Goal: Transaction & Acquisition: Purchase product/service

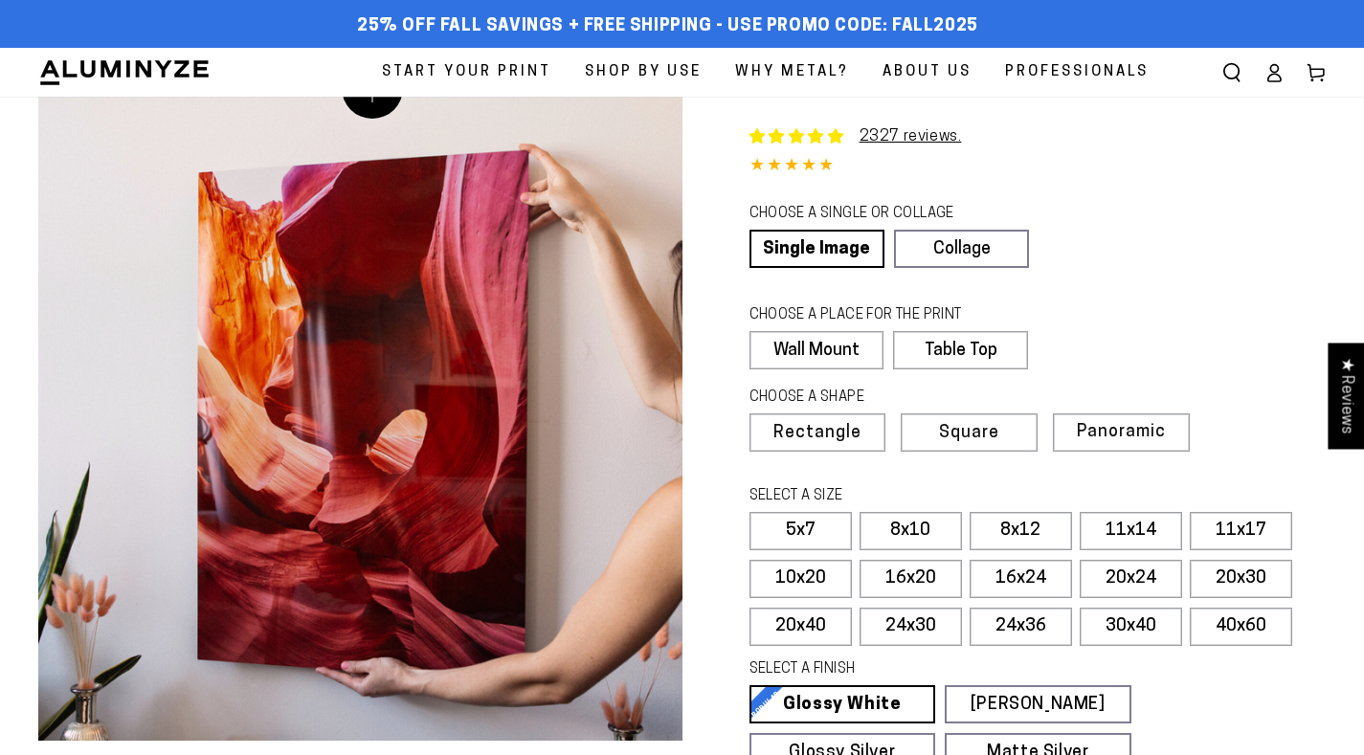
select select "**********"
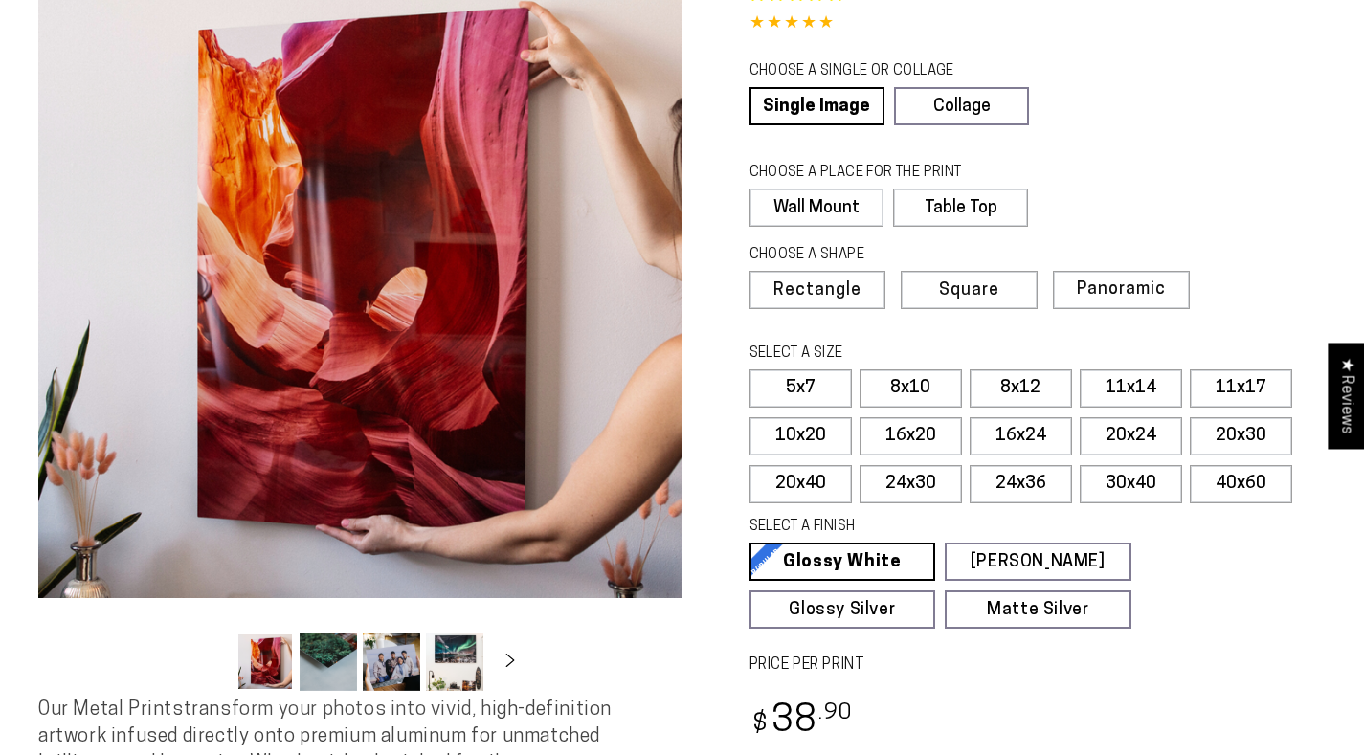
scroll to position [146, 0]
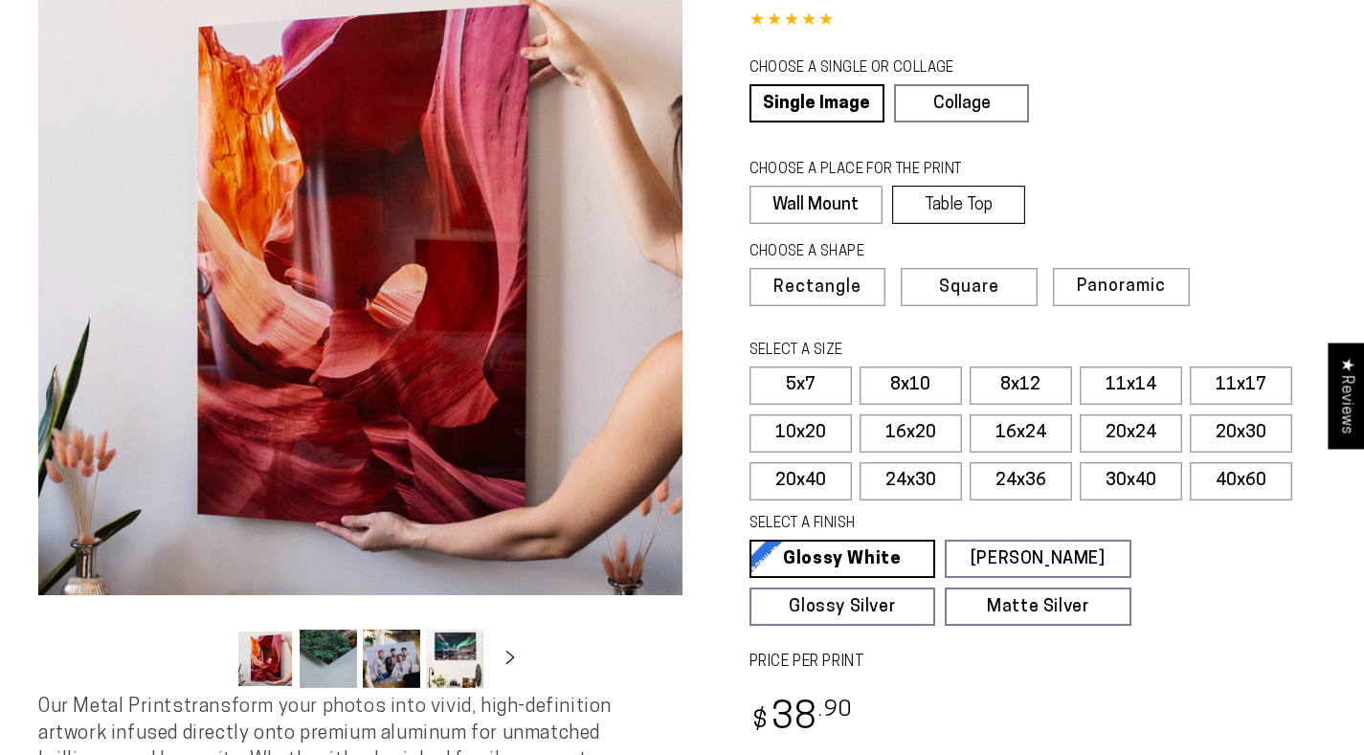
click at [1023, 207] on label "Table Top" at bounding box center [958, 205] width 133 height 38
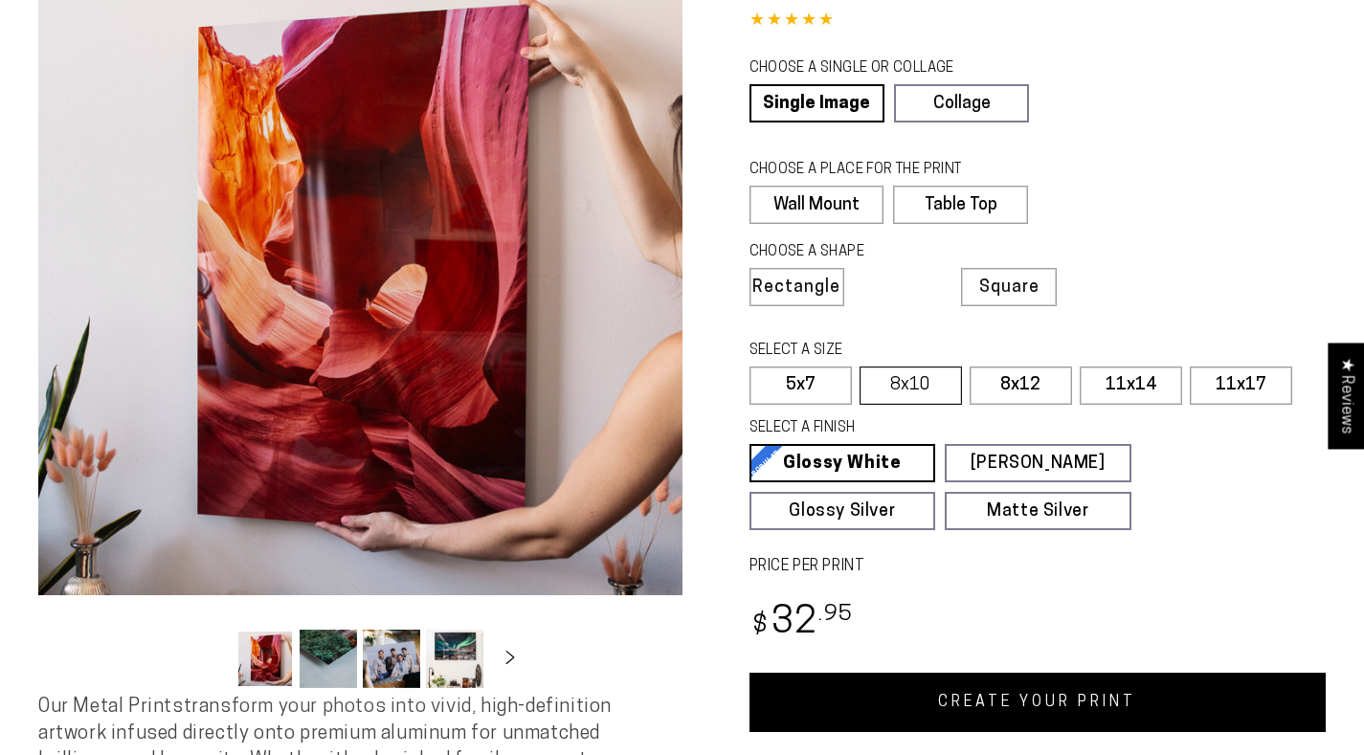
click at [928, 382] on label "8x10" at bounding box center [911, 386] width 102 height 38
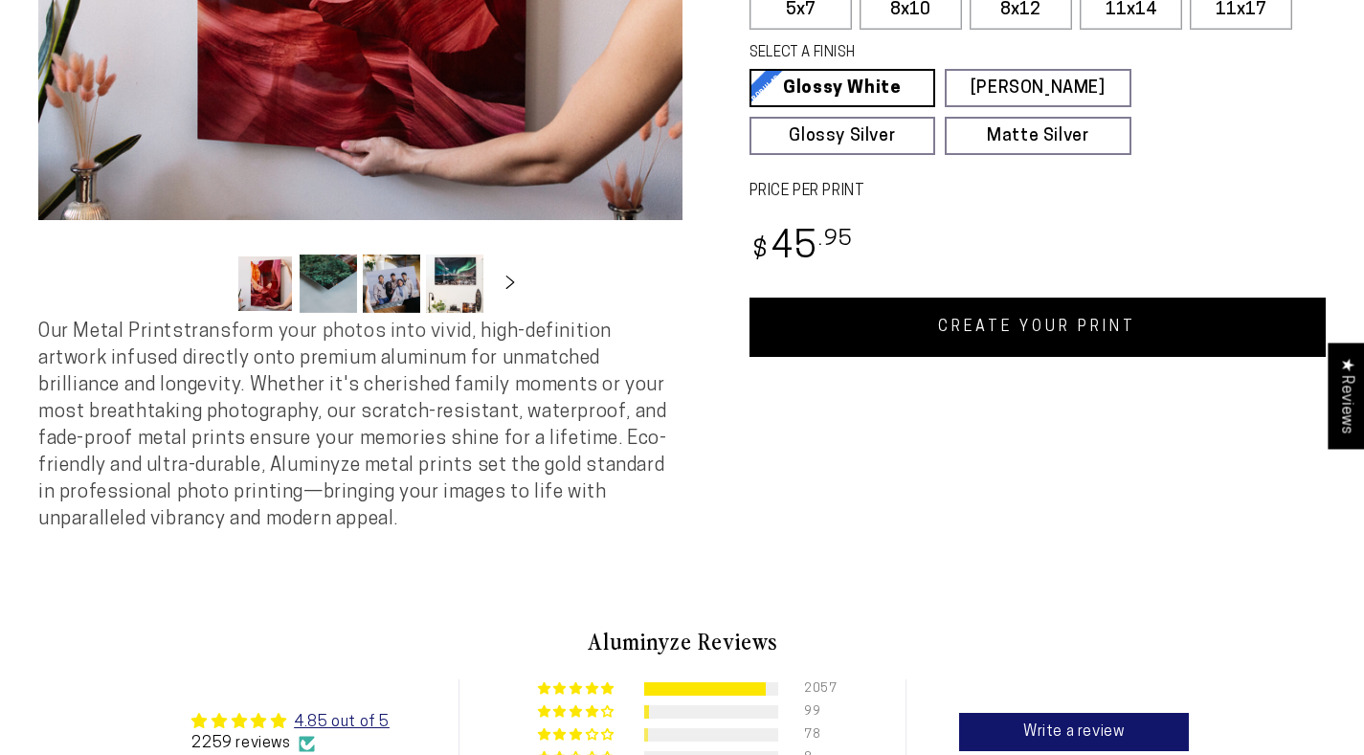
scroll to position [523, 0]
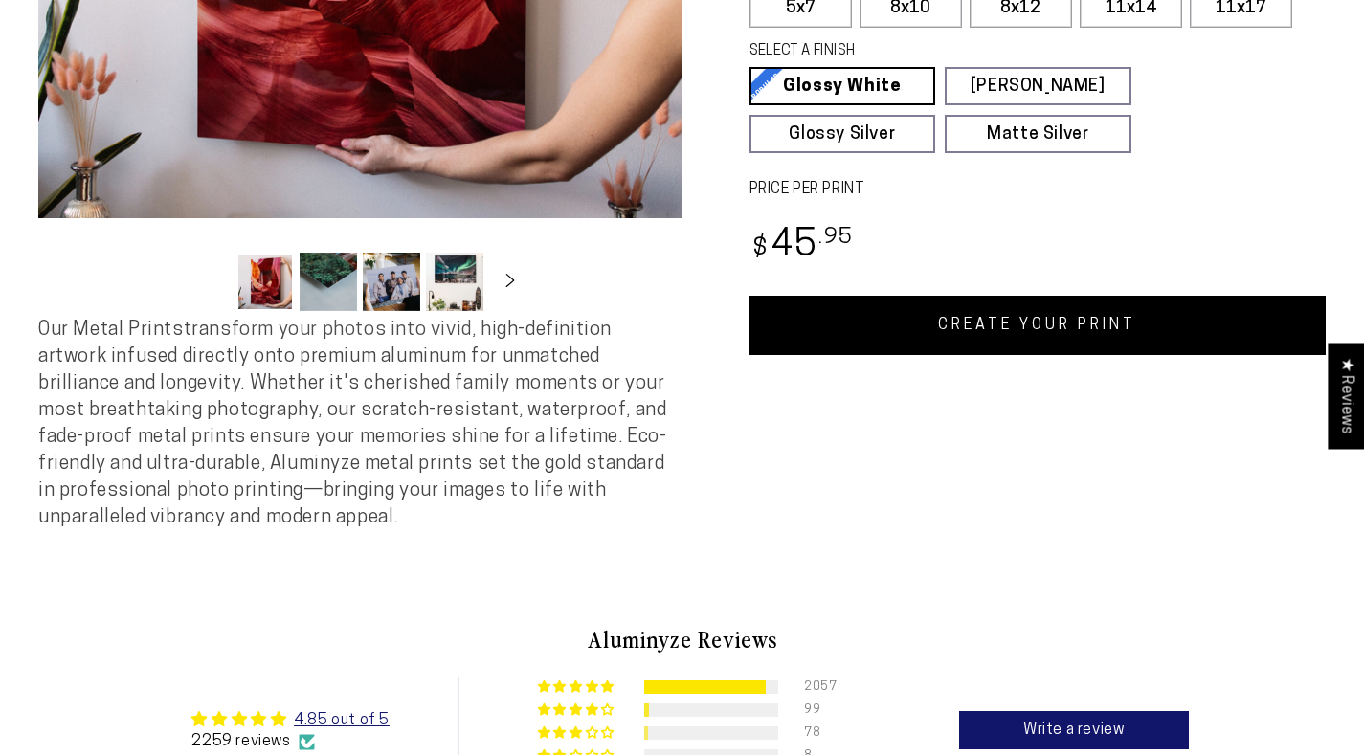
click at [1026, 305] on link "CREATE YOUR PRINT" at bounding box center [1038, 325] width 577 height 59
click at [839, 314] on link "CREATE YOUR PRINT" at bounding box center [1038, 325] width 577 height 59
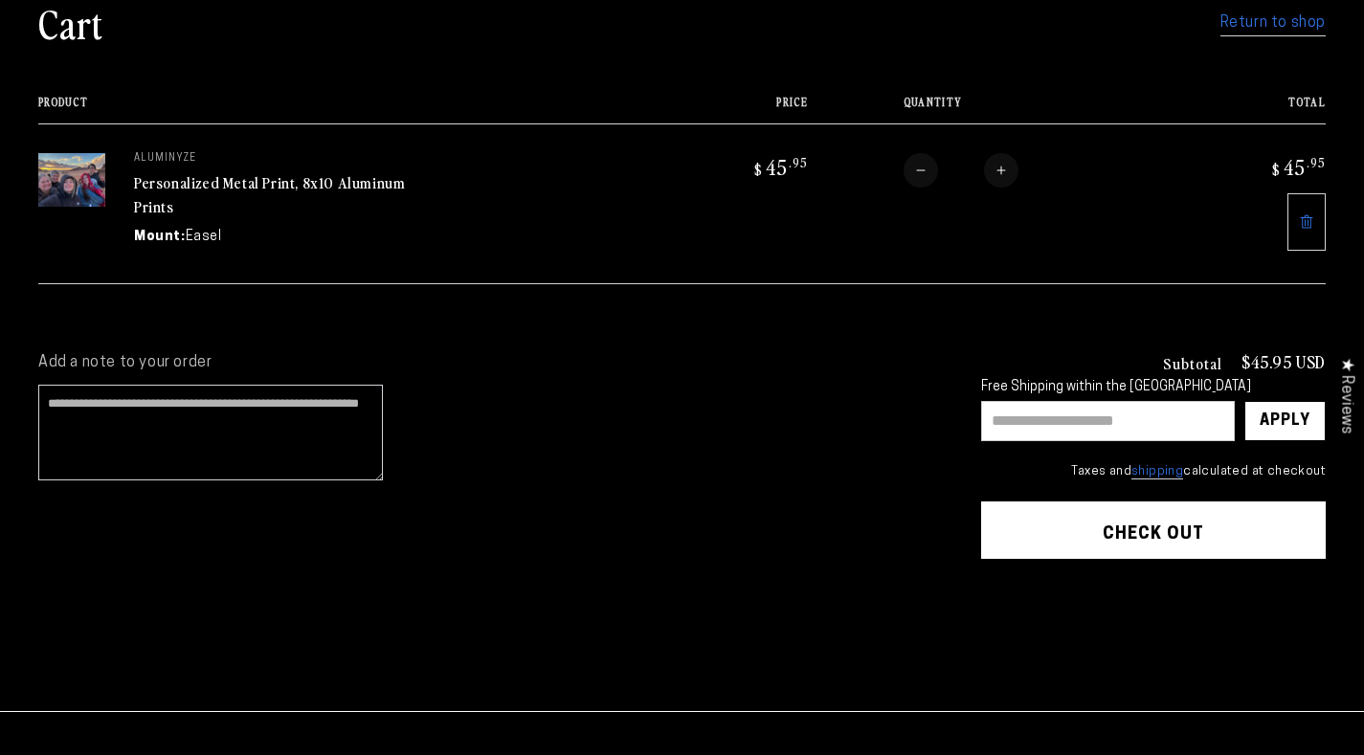
scroll to position [157, 0]
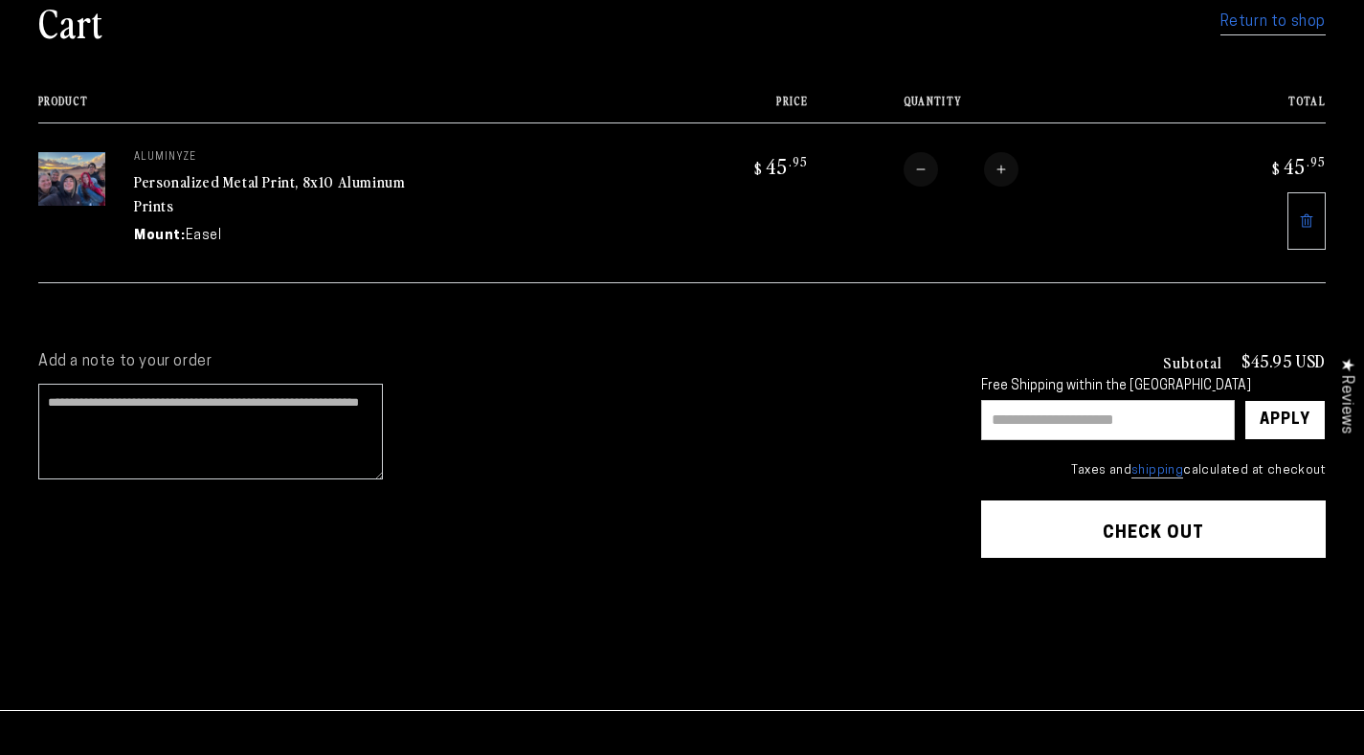
click at [1056, 521] on button "Check out" at bounding box center [1153, 529] width 345 height 57
